Goal: Task Accomplishment & Management: Use online tool/utility

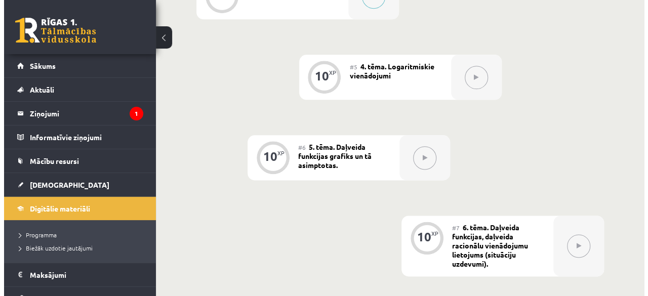
scroll to position [391, 0]
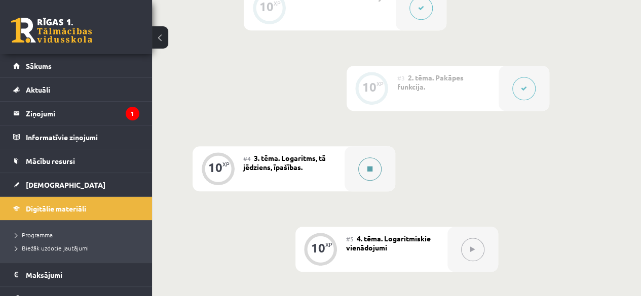
click at [373, 166] on button at bounding box center [369, 169] width 23 height 23
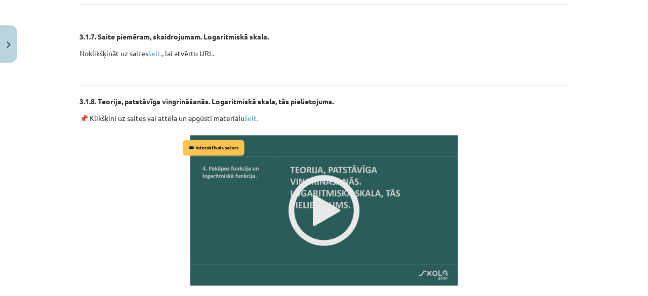
scroll to position [1493, 0]
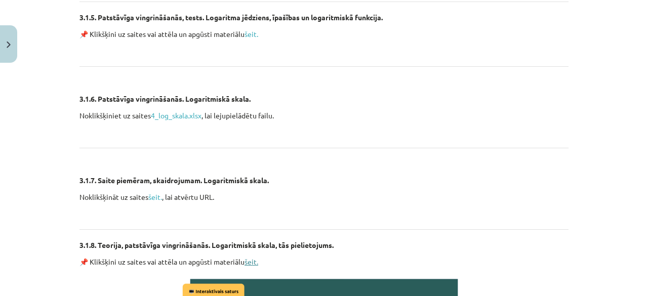
click at [250, 261] on link "šeit." at bounding box center [252, 261] width 14 height 9
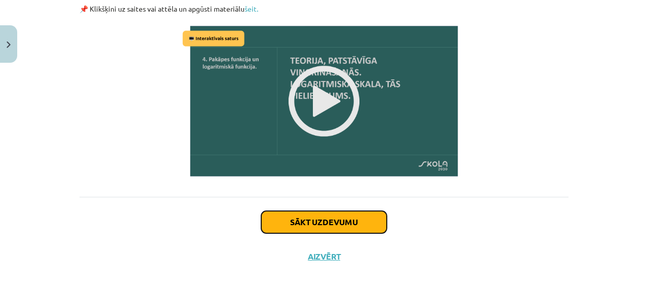
click at [339, 222] on button "Sākt uzdevumu" at bounding box center [324, 222] width 126 height 22
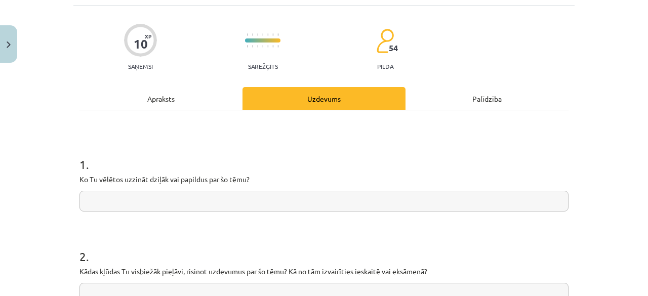
scroll to position [76, 0]
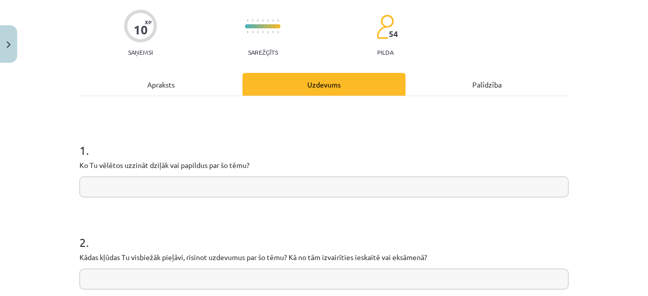
click at [314, 187] on input "text" at bounding box center [324, 187] width 489 height 21
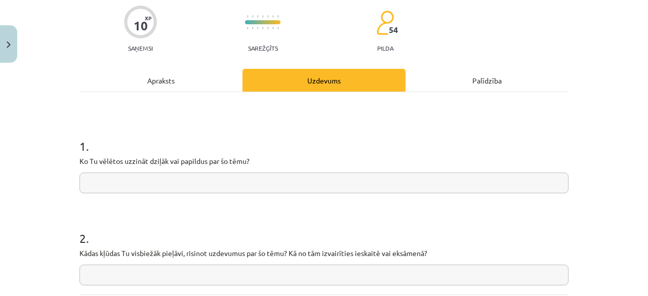
scroll to position [79, 0]
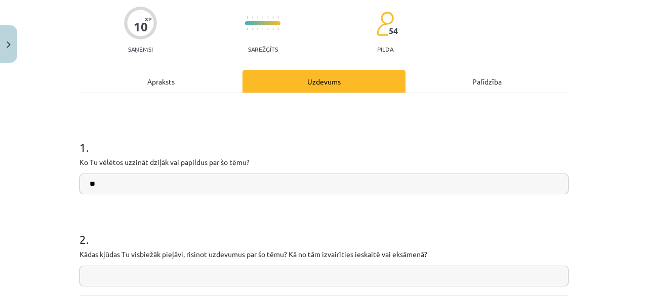
type input "*"
type input "**********"
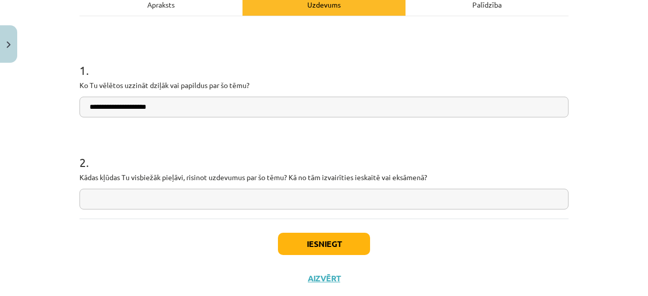
scroll to position [162, 0]
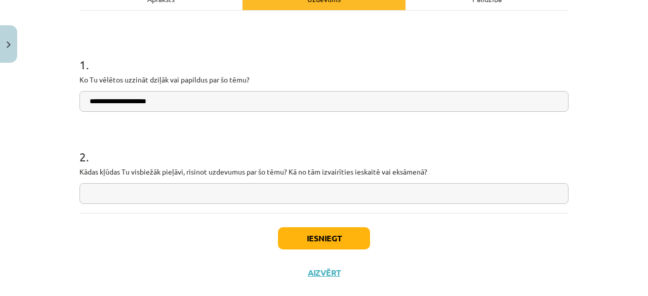
click at [209, 196] on input "text" at bounding box center [324, 193] width 489 height 21
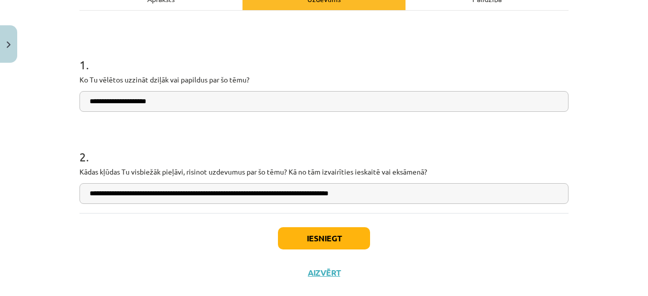
type input "**********"
click at [282, 239] on button "Iesniegt" at bounding box center [324, 238] width 92 height 22
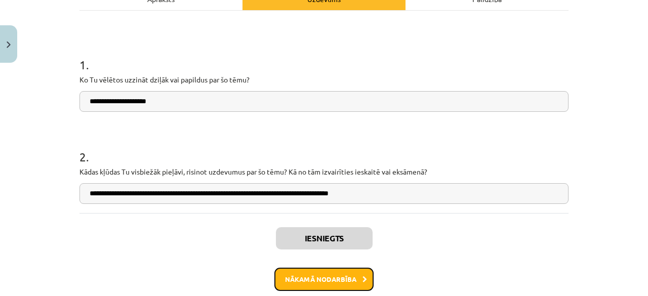
click at [319, 279] on button "Nākamā nodarbība" at bounding box center [324, 279] width 99 height 23
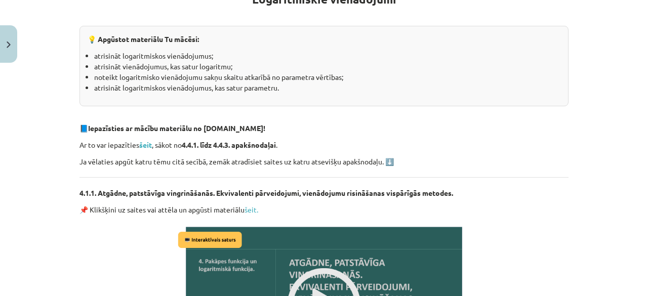
scroll to position [207, 0]
